Goal: Check status: Check status

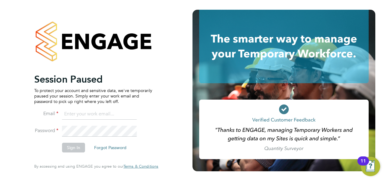
click at [72, 116] on input at bounding box center [99, 113] width 75 height 11
type input "ella.muse@manpower.co.uk"
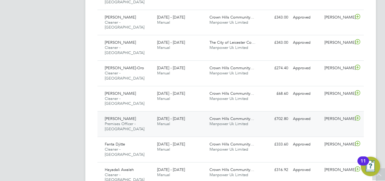
click at [174, 116] on span "15 - 21 Sep 2025" at bounding box center [171, 118] width 28 height 5
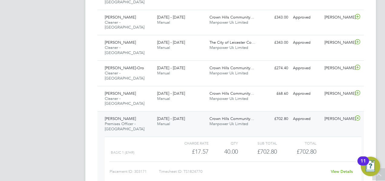
click at [339, 168] on link "View Details" at bounding box center [342, 170] width 22 height 5
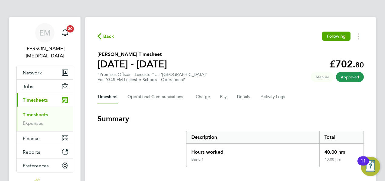
click at [227, 95] on div "Timesheet Operational Communications Charge Pay Details Activity Logs" at bounding box center [231, 96] width 267 height 15
click at [221, 96] on button "Pay" at bounding box center [223, 96] width 7 height 15
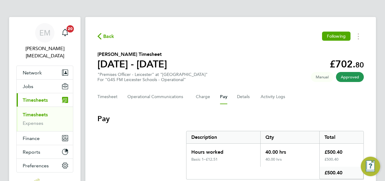
scroll to position [36, 0]
